Goal: Task Accomplishment & Management: Manage account settings

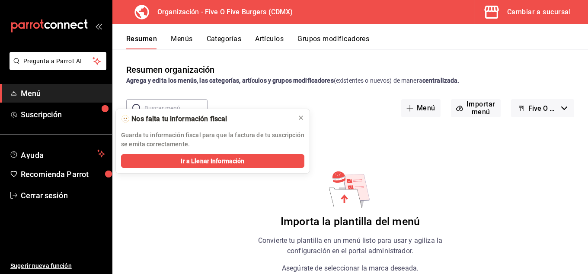
click at [100, 26] on icon "open_drawer_menu" at bounding box center [101, 26] width 4 height 6
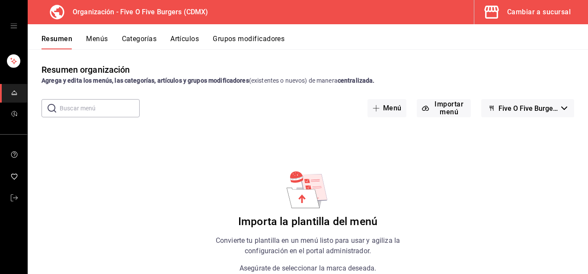
click at [14, 29] on div "mailbox folders" at bounding box center [13, 26] width 27 height 52
click at [8, 197] on link "mailbox folders" at bounding box center [13, 198] width 27 height 19
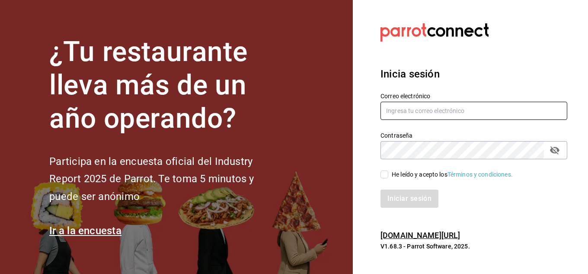
click at [439, 109] on input "text" at bounding box center [474, 111] width 187 height 18
click at [435, 111] on input "text" at bounding box center [474, 111] width 187 height 18
click at [435, 115] on input "[EMAIL_ADDRESS][DOMAIN_NAME]" at bounding box center [474, 111] width 187 height 18
type input "[EMAIL_ADDRESS][DOMAIN_NAME]"
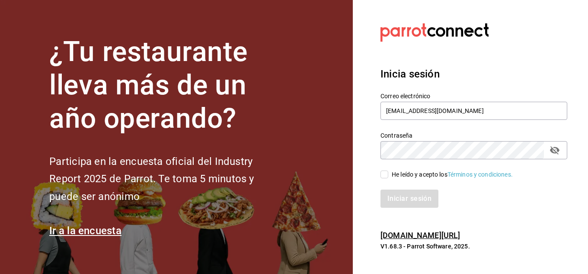
click at [421, 160] on div "He leído y acepto los Términos y condiciones." at bounding box center [468, 169] width 197 height 20
click at [384, 173] on input "He leído y acepto los Términos y condiciones." at bounding box center [385, 174] width 8 height 8
checkbox input "true"
click at [405, 189] on button "Iniciar sesión" at bounding box center [410, 198] width 59 height 18
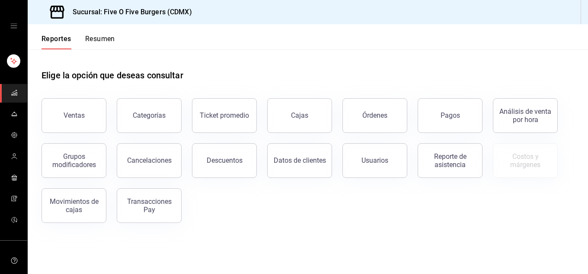
click at [12, 24] on icon "open drawer" at bounding box center [13, 25] width 7 height 7
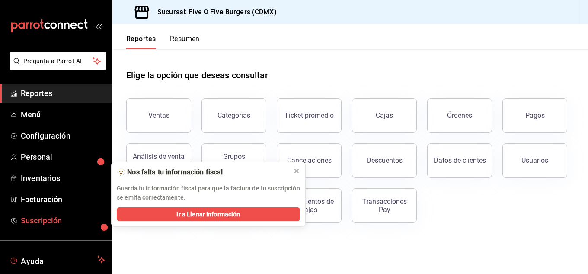
scroll to position [53, 0]
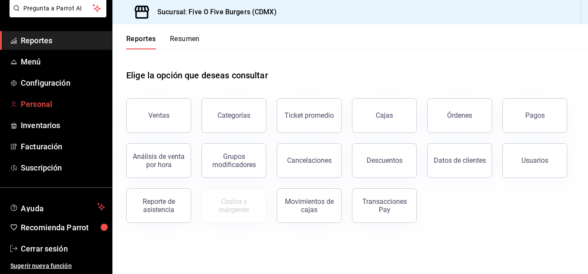
click at [35, 99] on span "Personal" at bounding box center [63, 104] width 84 height 12
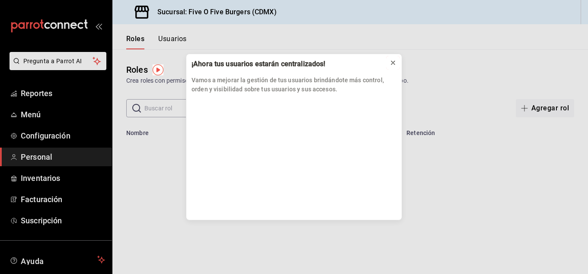
click at [393, 63] on icon at bounding box center [392, 62] width 3 height 3
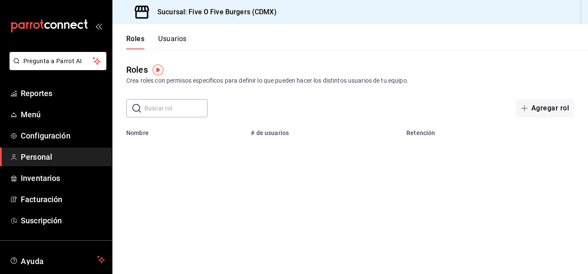
click at [173, 37] on button "Usuarios" at bounding box center [172, 42] width 29 height 15
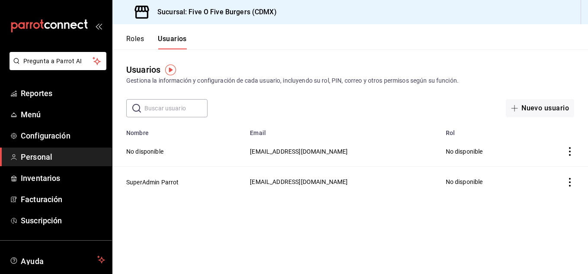
click at [571, 148] on icon "actions" at bounding box center [570, 151] width 9 height 9
drag, startPoint x: 408, startPoint y: 157, endPoint x: 303, endPoint y: 154, distance: 104.7
click at [303, 154] on div at bounding box center [294, 137] width 588 height 274
click at [303, 154] on body "Pregunta a Parrot AI Reportes Menú Configuración Personal Inventarios Facturaci…" at bounding box center [294, 137] width 588 height 274
click at [150, 149] on button "No disponible" at bounding box center [144, 151] width 37 height 9
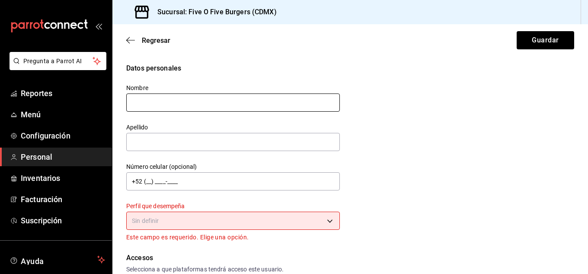
click at [197, 102] on input "text" at bounding box center [233, 102] width 214 height 18
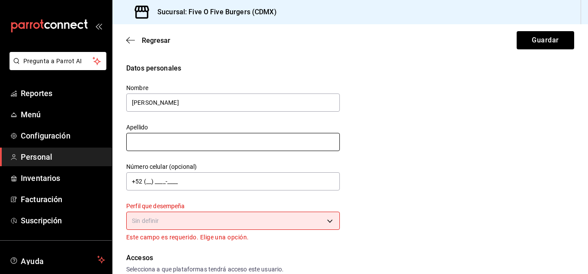
type input "Jocelyn"
click at [174, 138] on input "text" at bounding box center [233, 142] width 214 height 18
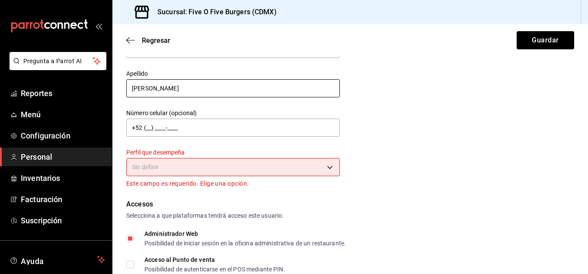
scroll to position [85, 0]
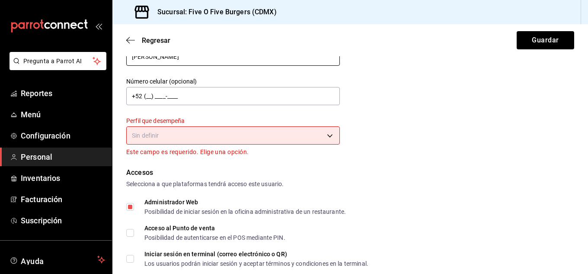
type input "Salazar"
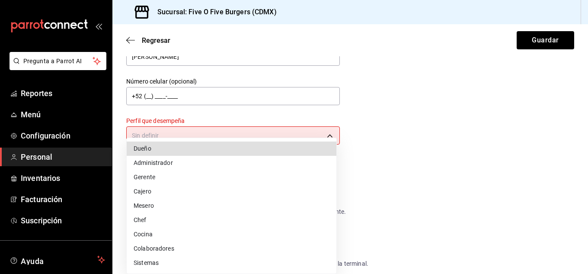
click at [208, 135] on body "Pregunta a Parrot AI Reportes Menú Configuración Personal Inventarios Facturaci…" at bounding box center [294, 137] width 588 height 274
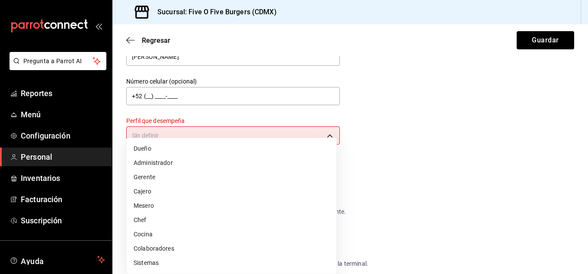
click at [153, 163] on li "Administrador" at bounding box center [232, 163] width 210 height 14
type input "ADMIN"
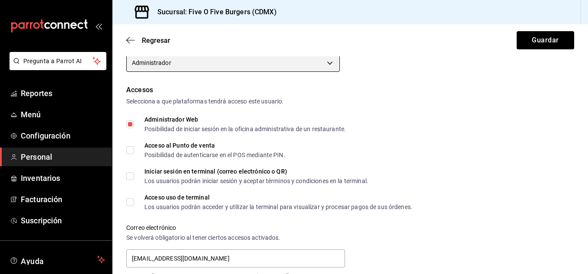
scroll to position [204, 0]
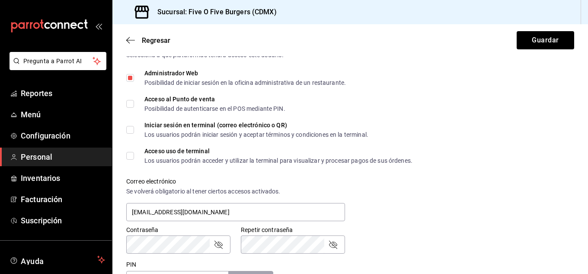
click at [131, 101] on input "Acceso al Punto de venta Posibilidad de autenticarse en el POS mediante PIN." at bounding box center [130, 104] width 8 height 8
checkbox input "true"
click at [131, 132] on input "Iniciar sesión en terminal (correo electrónico o QR) Los usuarios podrán inicia…" at bounding box center [130, 130] width 8 height 8
checkbox input "true"
click at [130, 158] on input "Acceso uso de terminal Los usuarios podrán acceder y utilizar la terminal para …" at bounding box center [130, 156] width 8 height 8
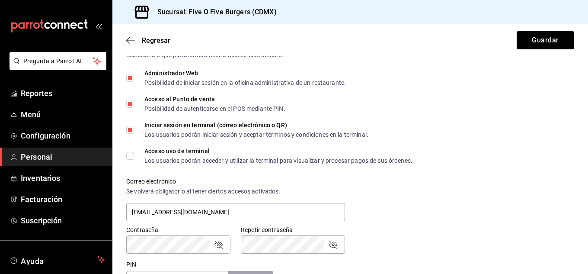
checkbox input "true"
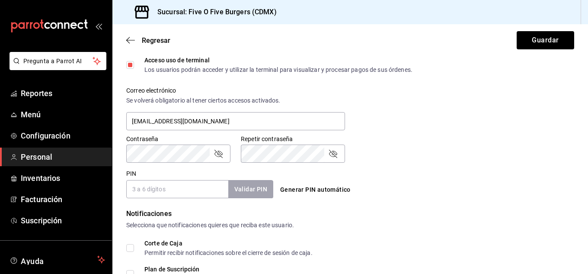
scroll to position [302, 0]
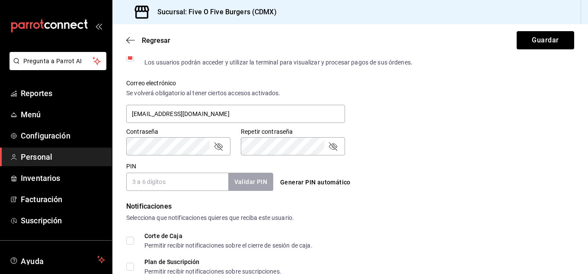
click at [215, 146] on icon "passwordField" at bounding box center [219, 146] width 8 height 8
click at [335, 150] on icon "passwordField" at bounding box center [333, 146] width 10 height 10
click at [145, 193] on form "Datos personales Nombre Jocelyn Apellido Salazar Número celular (opcional) +52 …" at bounding box center [350, 68] width 448 height 614
click at [150, 187] on input "PIN" at bounding box center [177, 182] width 102 height 18
type input "2"
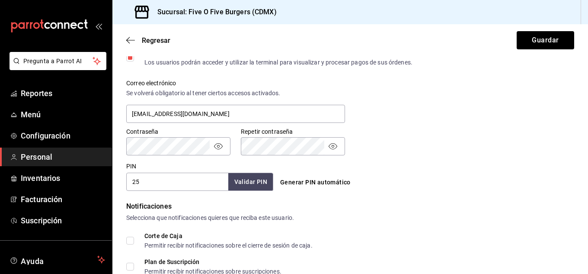
type input "2"
type input "1"
type input "6"
type input "253"
click at [517, 31] on button "Guardar" at bounding box center [546, 40] width 58 height 18
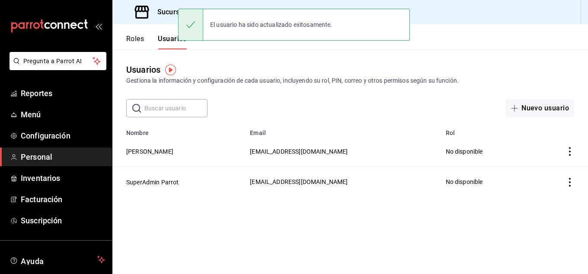
click at [160, 144] on td "Jocelyn Salazar" at bounding box center [178, 151] width 132 height 30
click at [158, 151] on button "Jocelyn Salazar" at bounding box center [149, 151] width 47 height 9
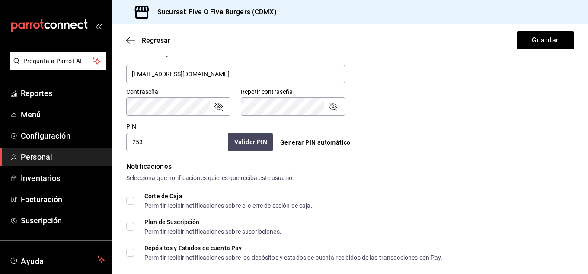
scroll to position [357, 0]
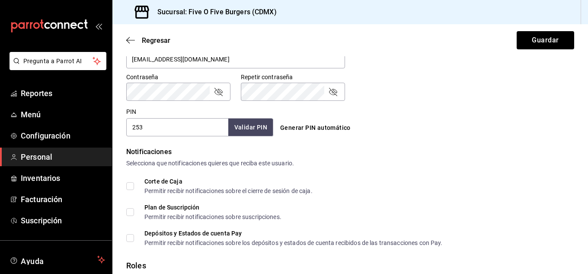
click at [155, 131] on input "253" at bounding box center [177, 127] width 102 height 18
type input "2532"
click at [250, 125] on button "Validar PIN" at bounding box center [251, 127] width 46 height 19
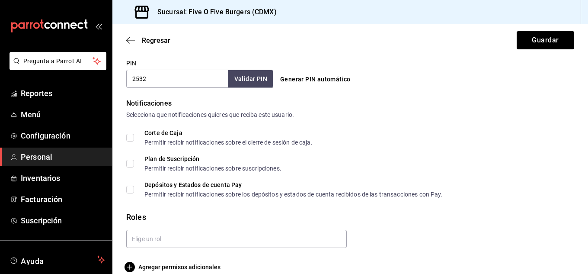
scroll to position [406, 0]
click at [130, 135] on input "Corte de Caja Permitir recibir notificaciones sobre el cierre de sesión de caja." at bounding box center [130, 137] width 8 height 8
checkbox input "true"
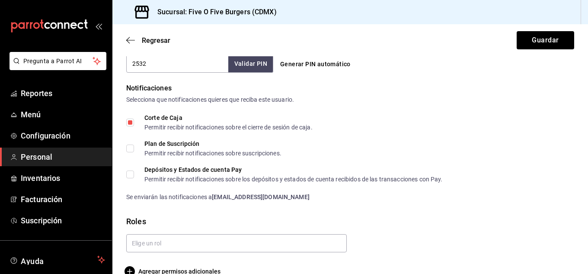
scroll to position [437, 0]
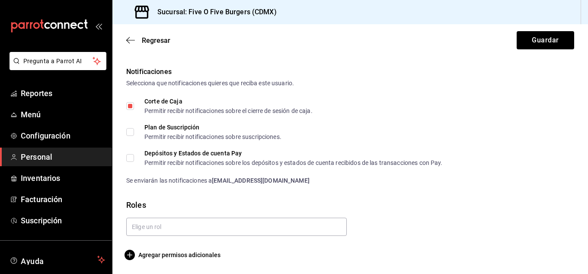
click at [133, 158] on input "Depósitos y Estados de cuenta Pay Permitir recibir notificaciones sobre los dep…" at bounding box center [130, 158] width 8 height 8
checkbox input "true"
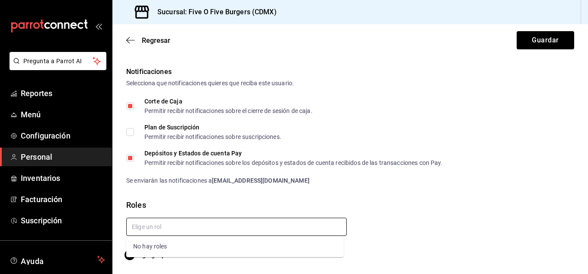
click at [250, 227] on input "text" at bounding box center [236, 227] width 221 height 18
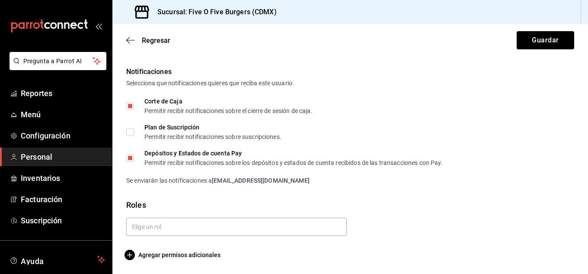
click at [388, 201] on div "Roles" at bounding box center [350, 205] width 448 height 12
click at [523, 36] on button "Guardar" at bounding box center [546, 40] width 58 height 18
